Goal: Task Accomplishment & Management: Manage account settings

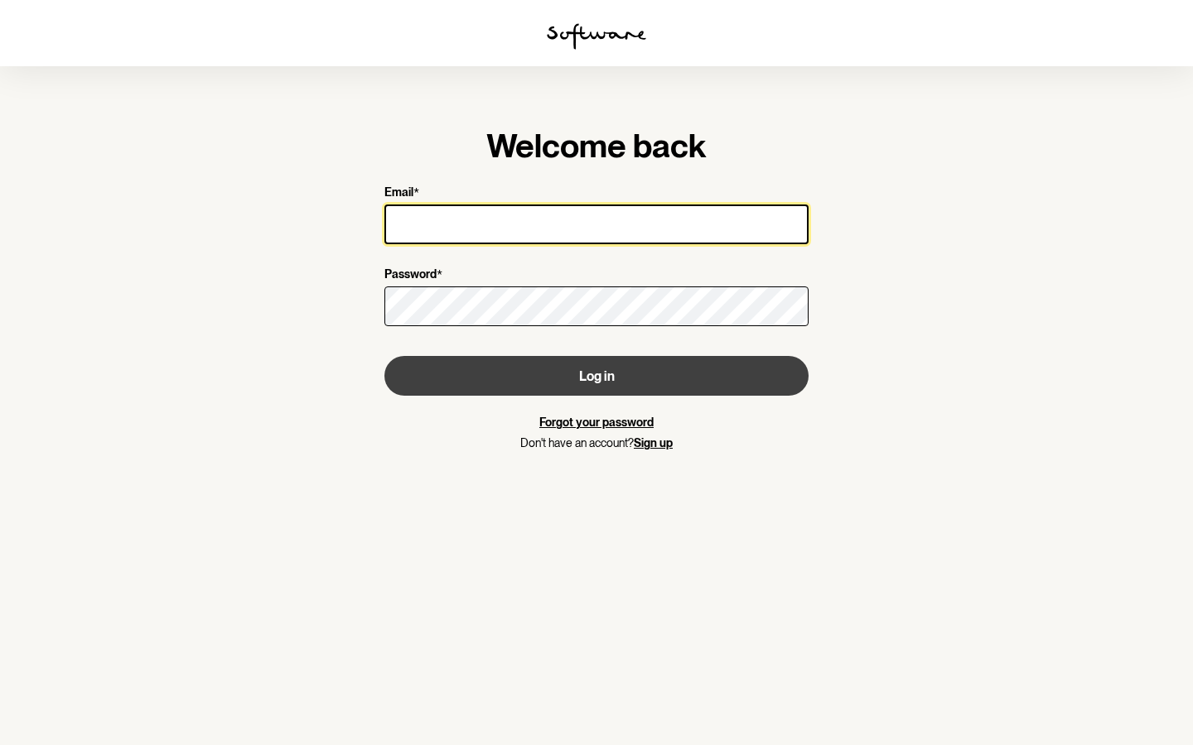
type input "[EMAIL_ADDRESS][PERSON_NAME][DOMAIN_NAME]"
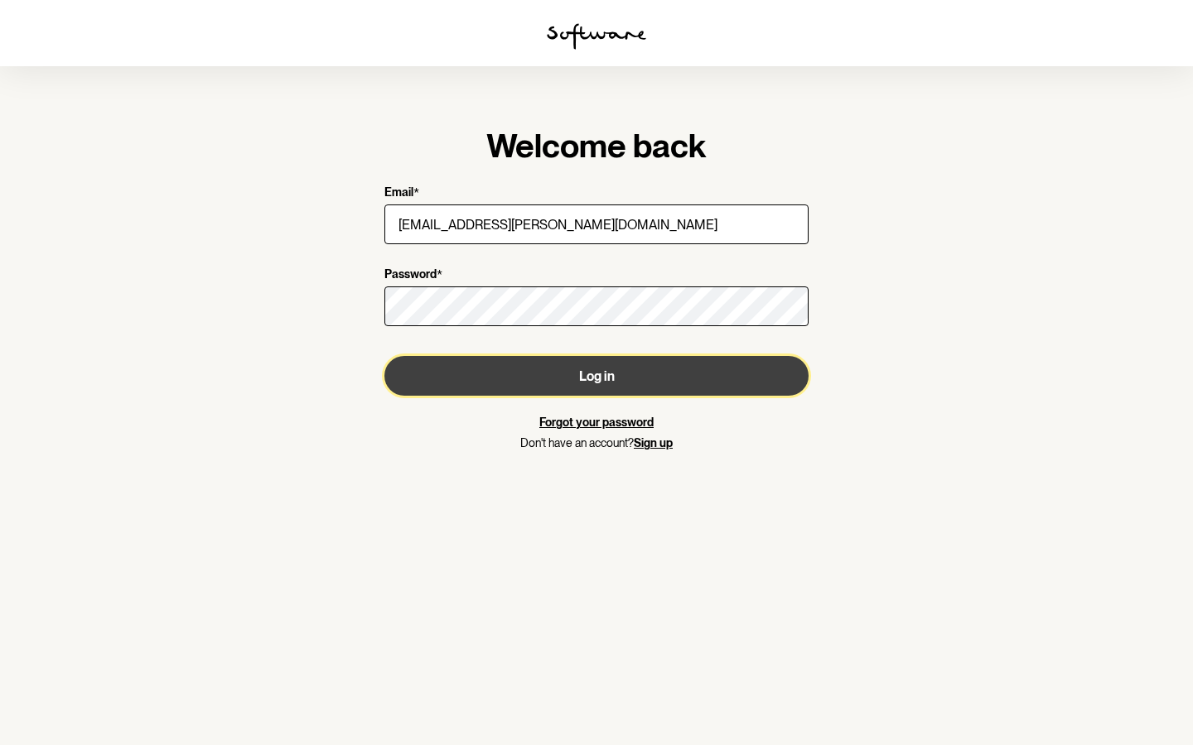
click at [615, 376] on button "Log in" at bounding box center [596, 376] width 424 height 40
click at [570, 380] on button "Log in" at bounding box center [596, 376] width 424 height 40
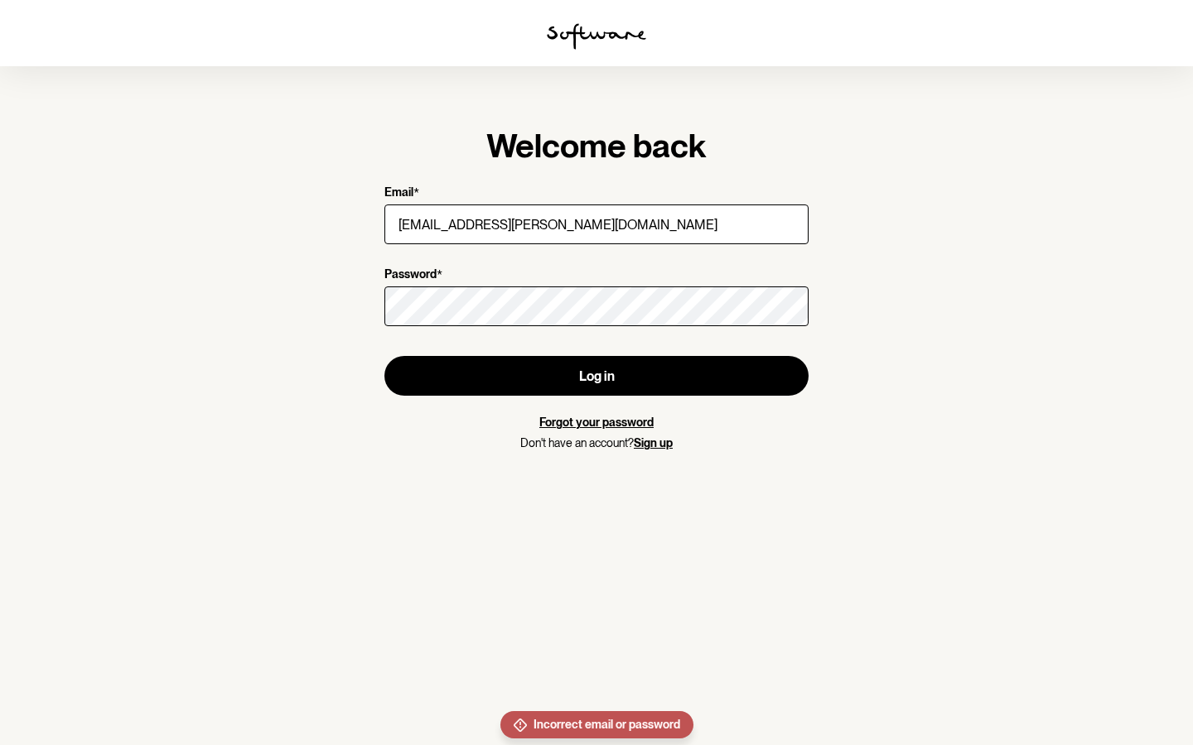
click at [588, 426] on link "Forgot your password" at bounding box center [596, 422] width 114 height 13
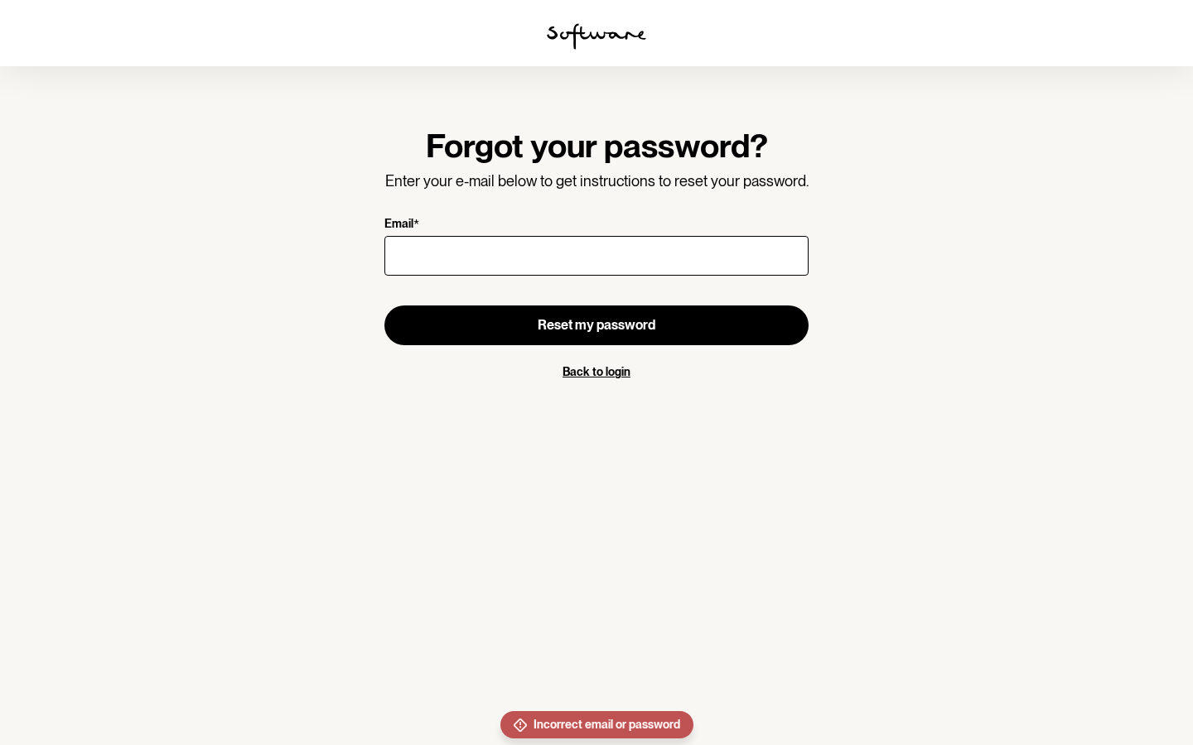
click at [490, 239] on input "Email *" at bounding box center [596, 256] width 424 height 40
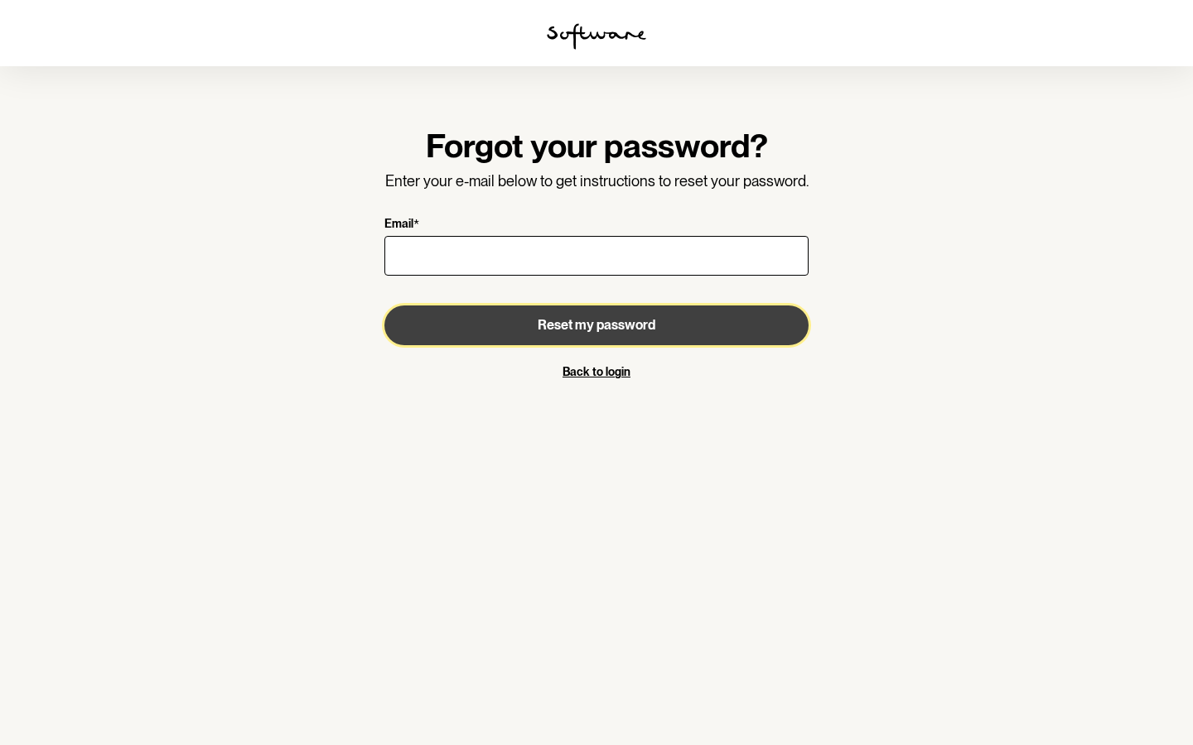
click at [736, 326] on button "Reset my password" at bounding box center [596, 326] width 424 height 40
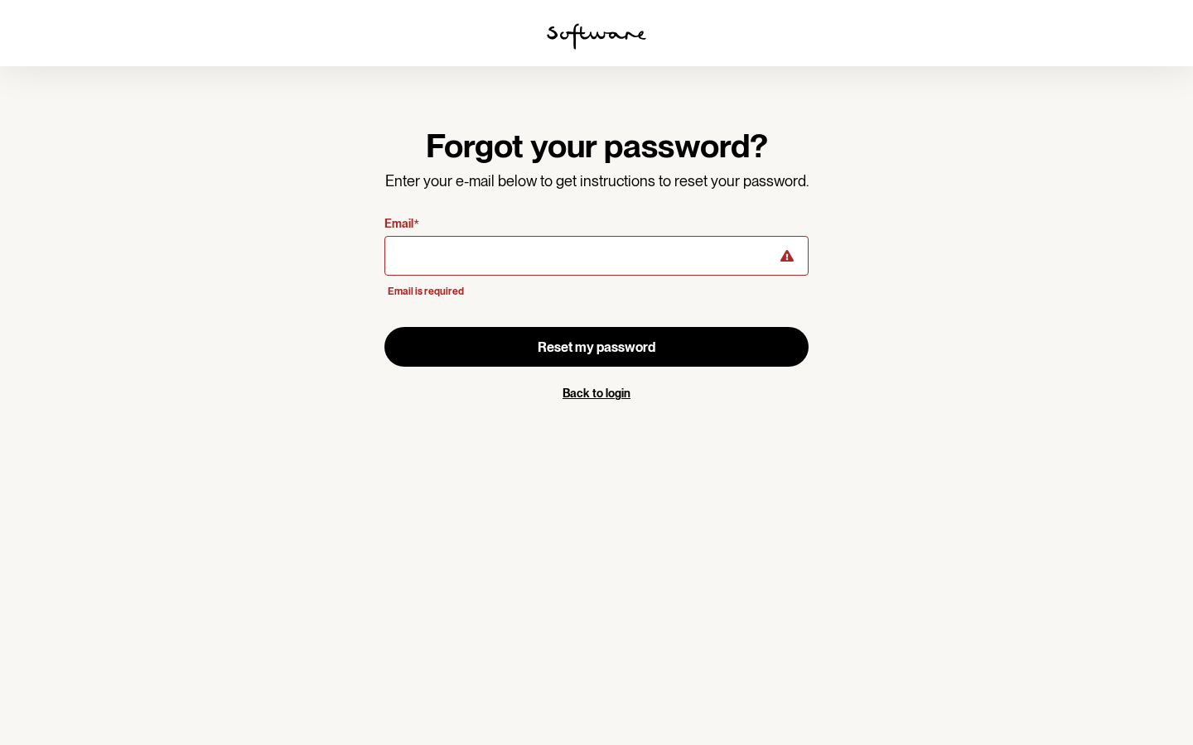
click at [613, 397] on link "Back to login" at bounding box center [596, 393] width 68 height 13
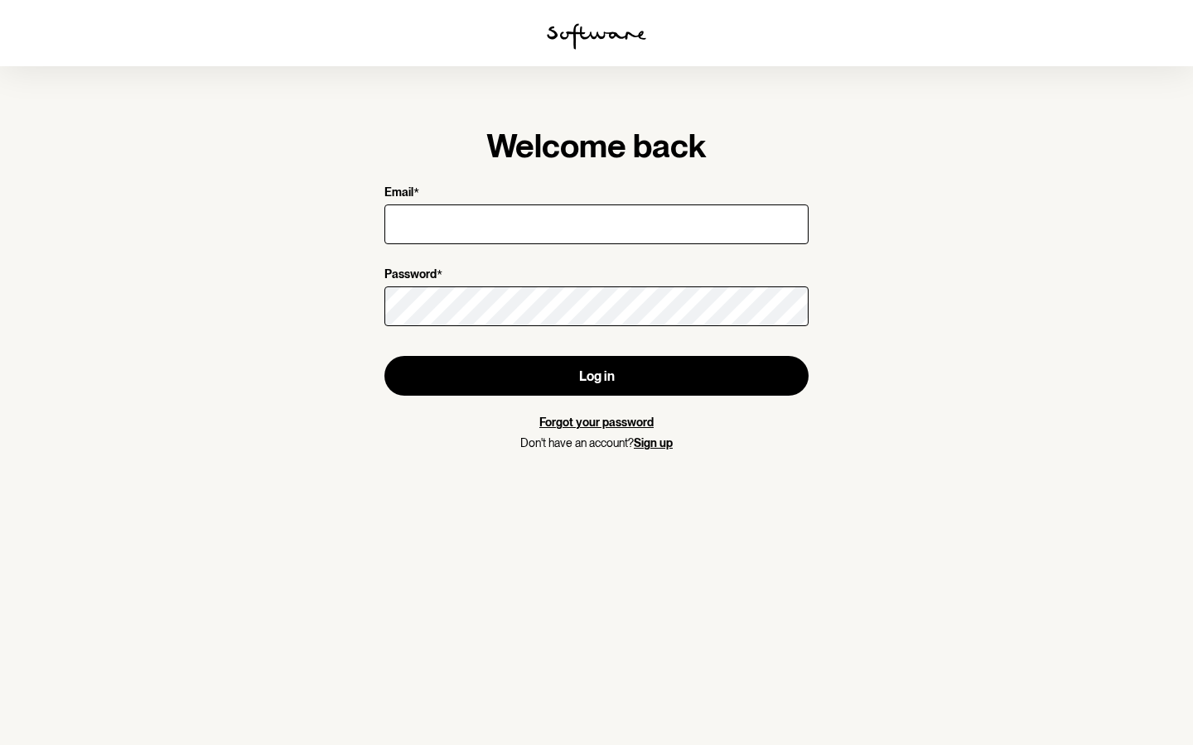
type input "[EMAIL_ADDRESS][PERSON_NAME][DOMAIN_NAME]"
click at [657, 444] on link "Sign up" at bounding box center [653, 443] width 39 height 13
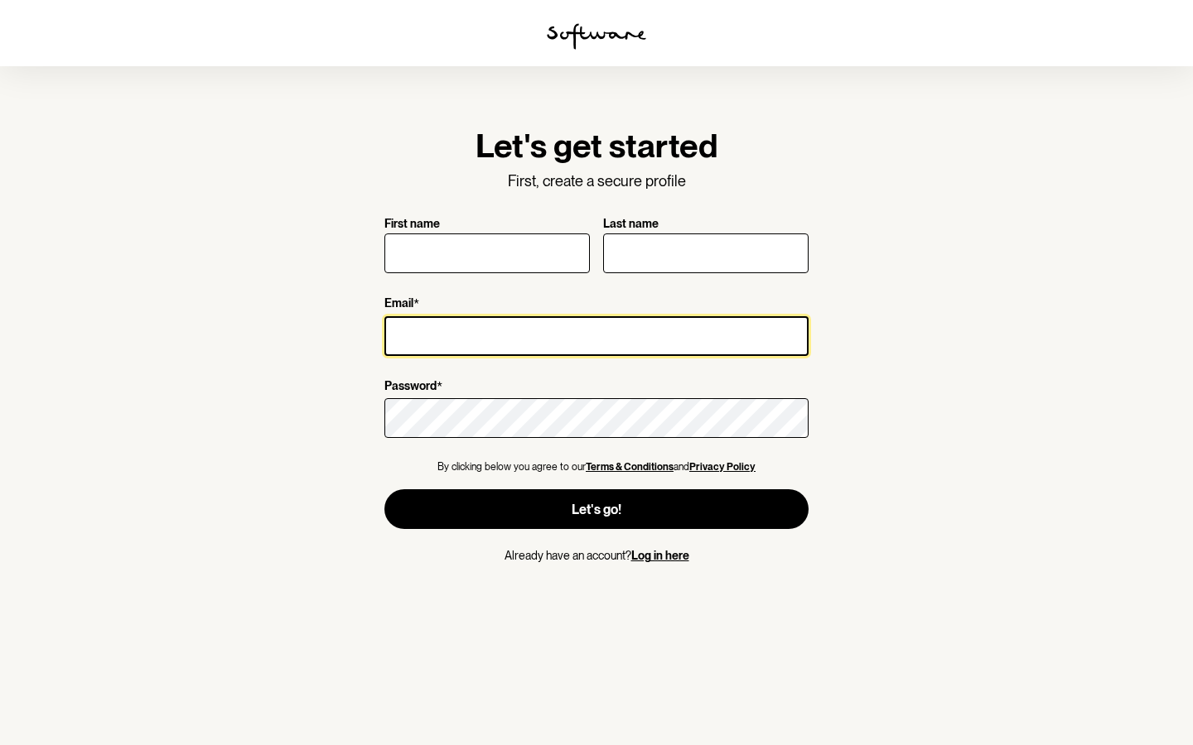
type input "[EMAIL_ADDRESS][PERSON_NAME][DOMAIN_NAME]"
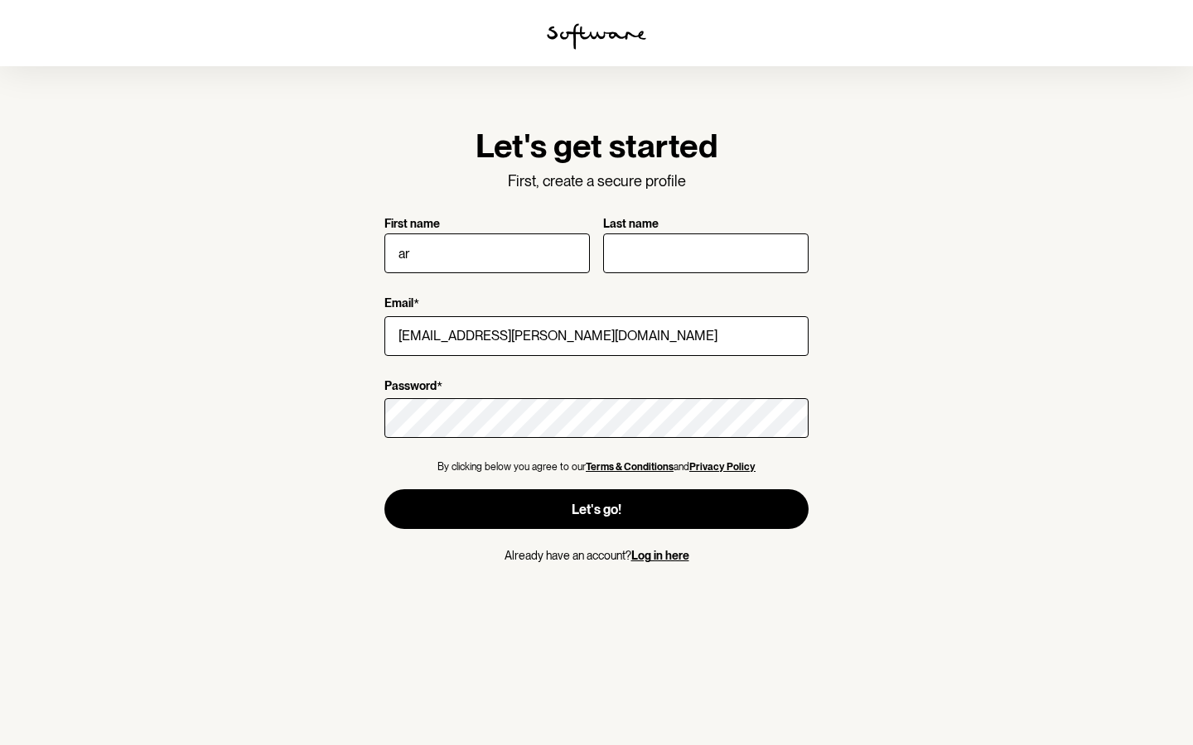
type input "Arsema"
type input "[DEMOGRAPHIC_DATA]"
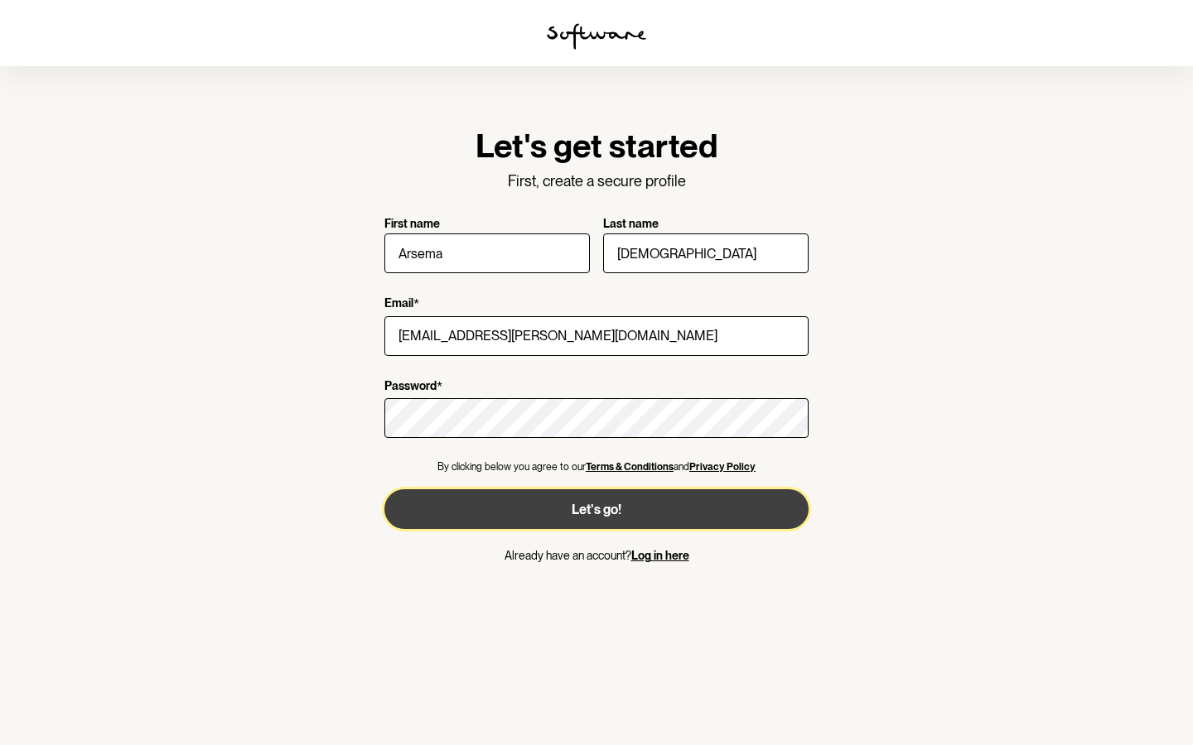
click at [601, 510] on span "Let's go!" at bounding box center [597, 510] width 50 height 16
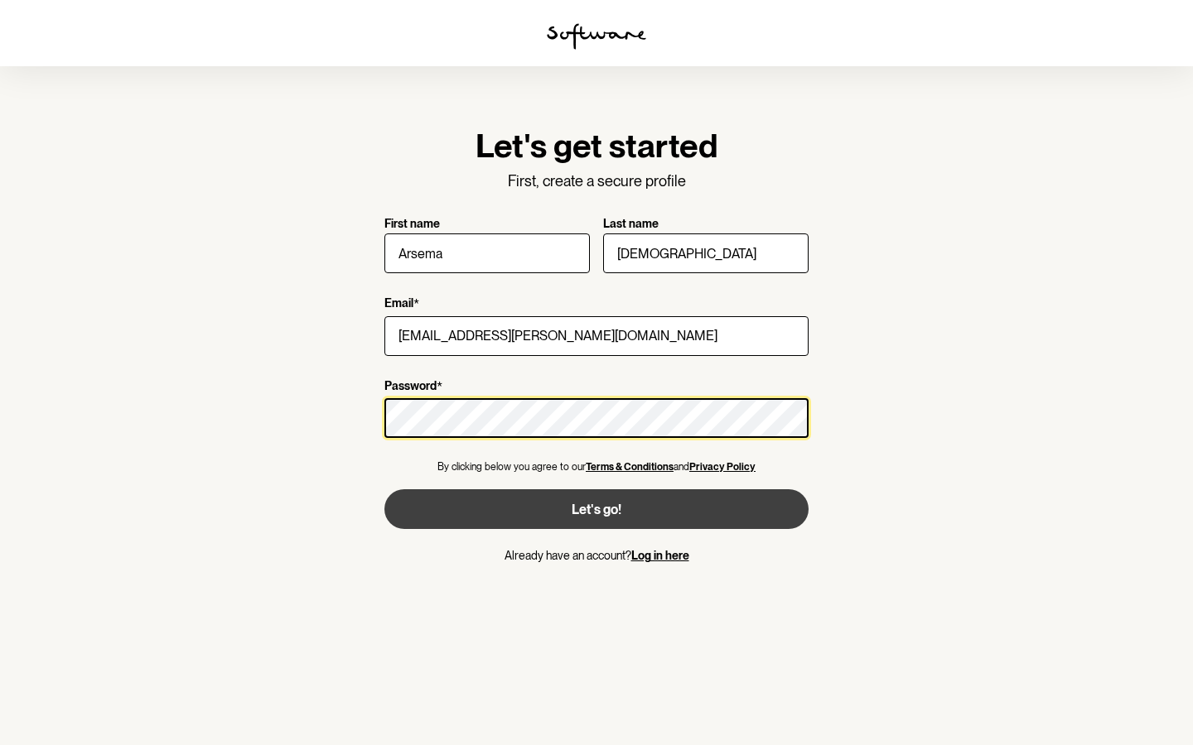
click at [332, 408] on section "Let's get started First, create a secure profile First name [PERSON_NAME] Last …" at bounding box center [596, 372] width 1193 height 745
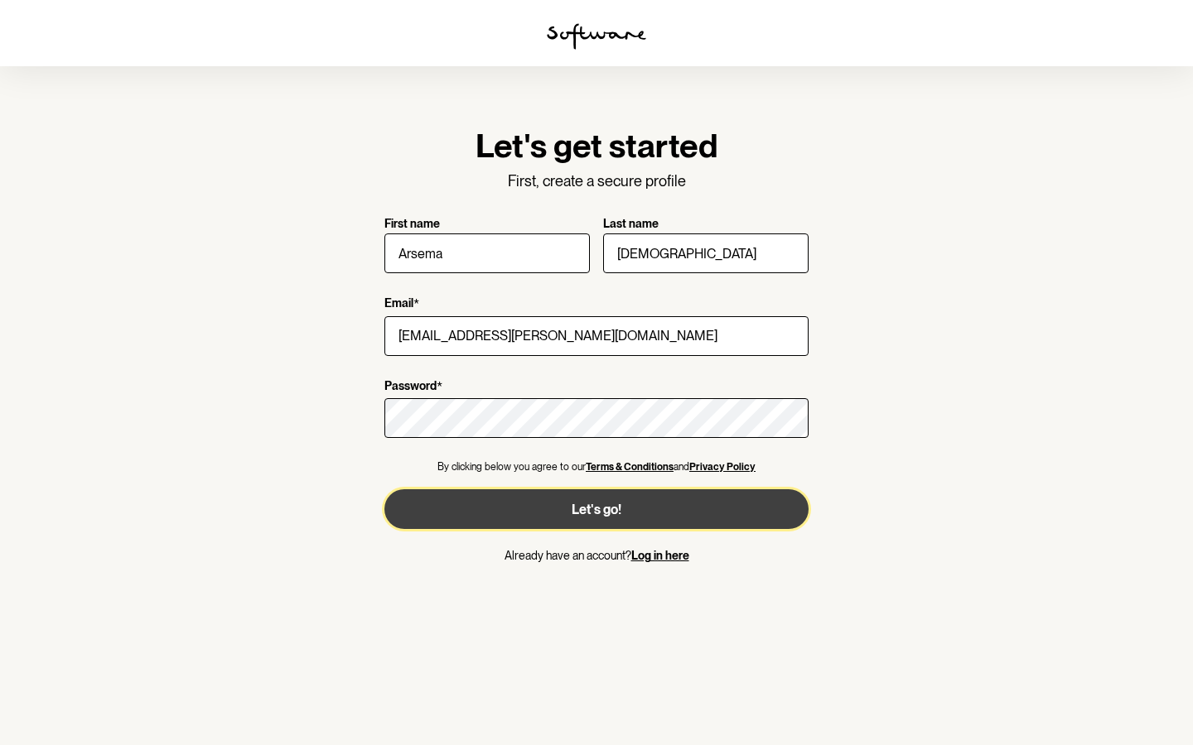
click at [762, 512] on button "Let's go!" at bounding box center [596, 510] width 424 height 40
click at [634, 508] on button "Let's go!" at bounding box center [596, 510] width 424 height 40
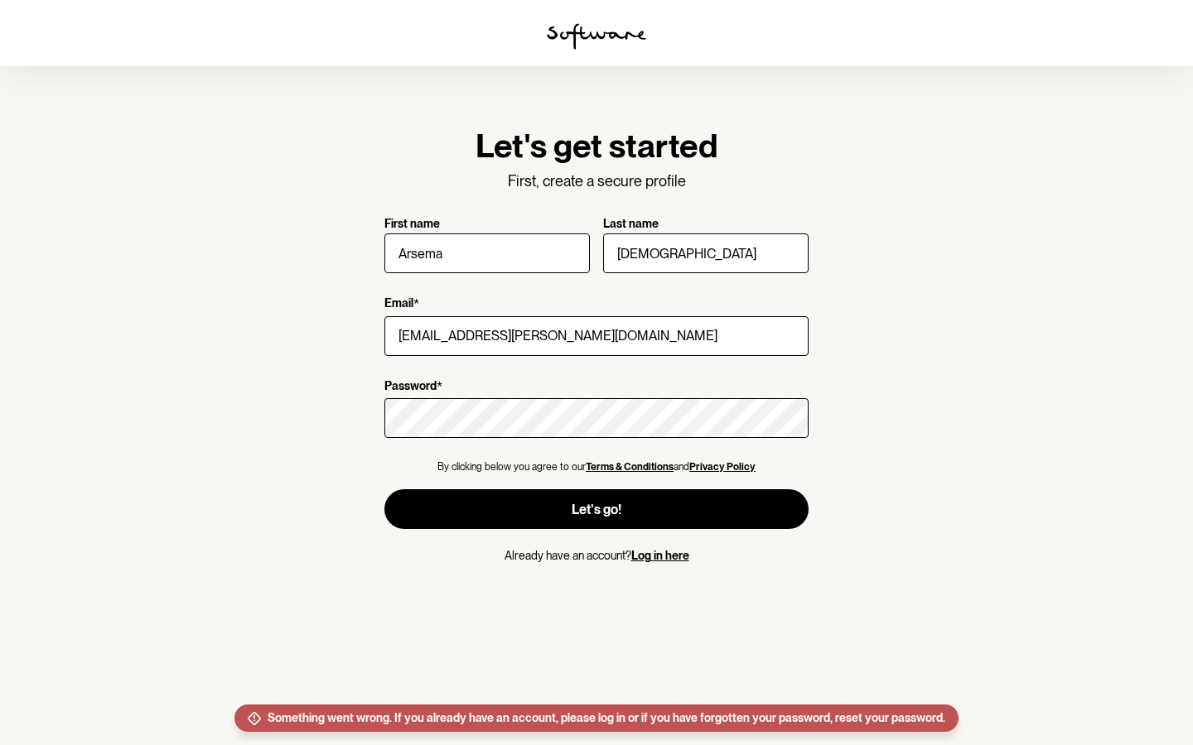
click at [649, 557] on link "Log in here" at bounding box center [660, 555] width 58 height 13
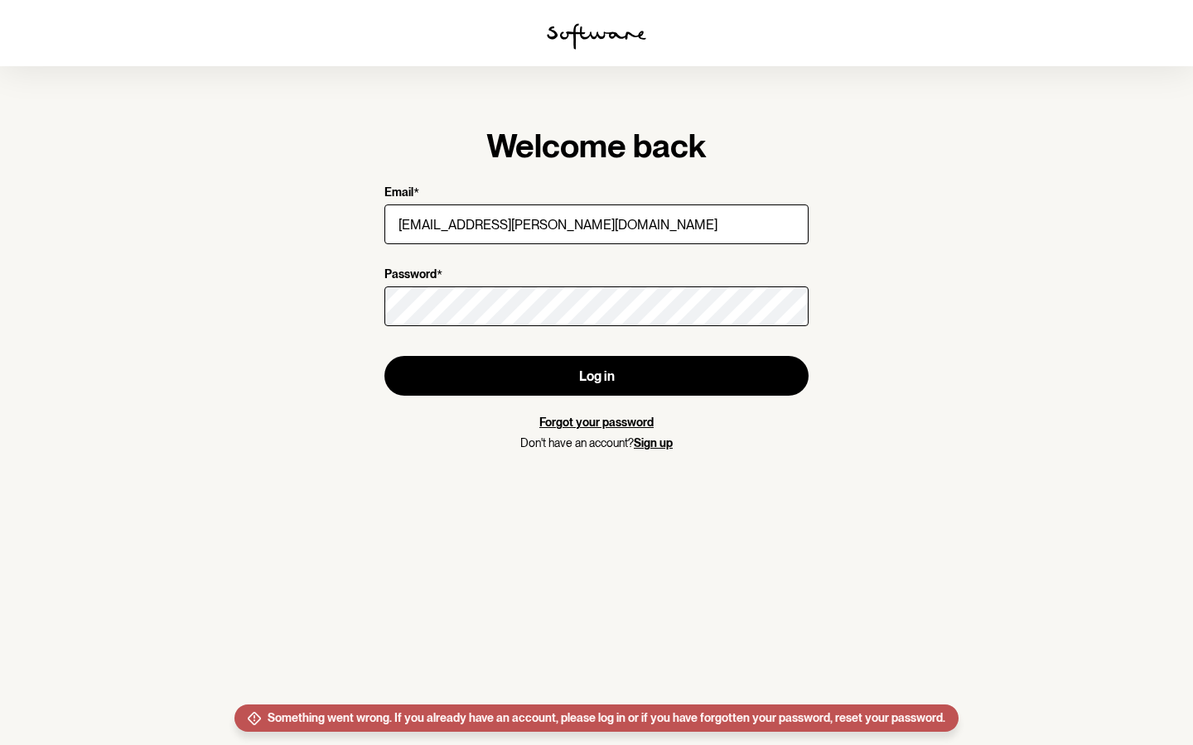
click at [636, 423] on link "Forgot your password" at bounding box center [596, 422] width 114 height 13
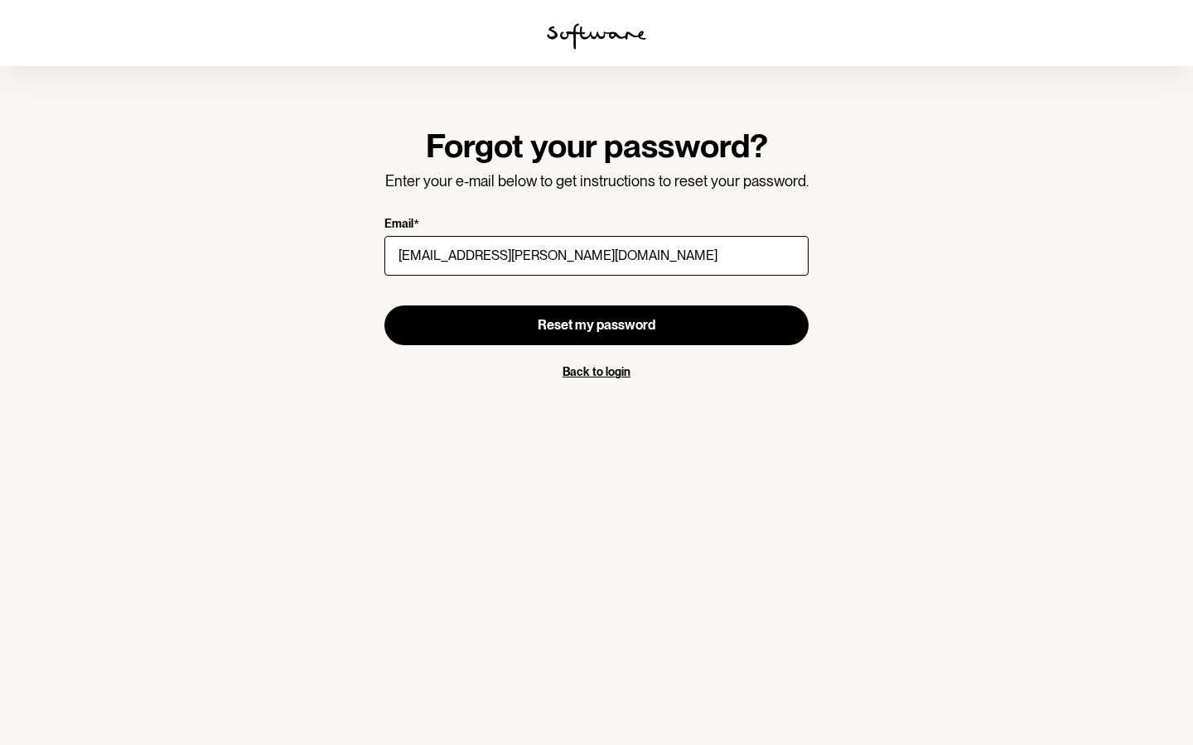
type input "[EMAIL_ADDRESS][PERSON_NAME][DOMAIN_NAME]"
click at [384, 306] on button "Reset my password" at bounding box center [596, 326] width 424 height 40
